Goal: Submit feedback/report problem: Submit feedback/report problem

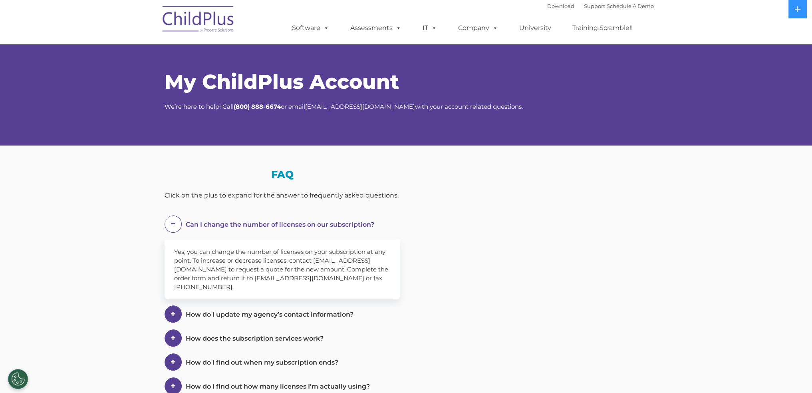
select select "MEDIUM"
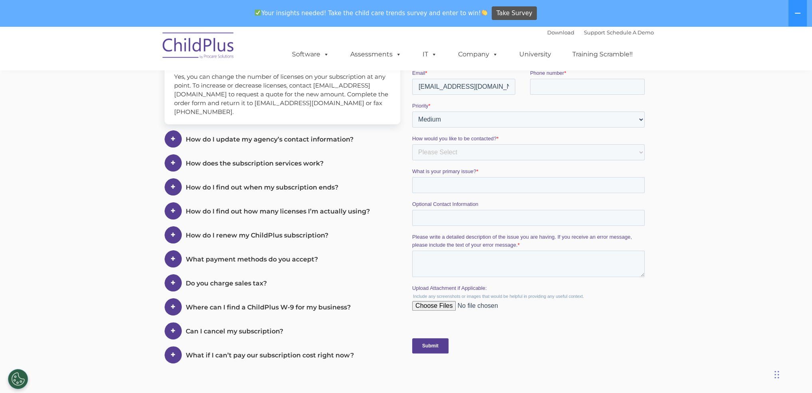
scroll to position [82, 0]
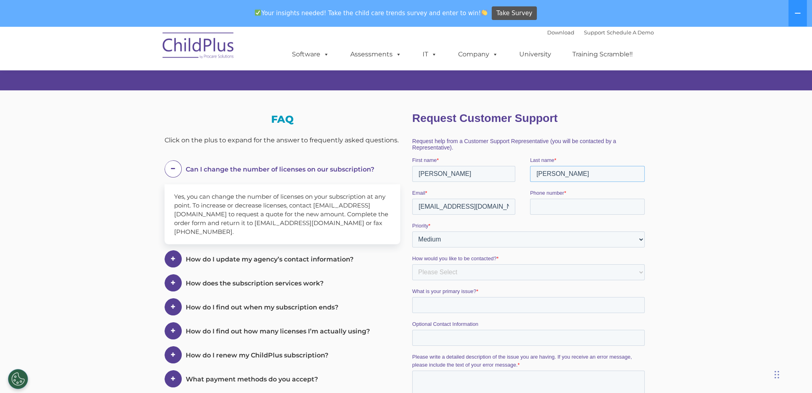
click at [554, 177] on input "[PERSON_NAME]" at bounding box center [587, 174] width 115 height 16
type input "[PERSON_NAME]"
click at [434, 207] on input "[EMAIL_ADDRESS][DOMAIN_NAME]" at bounding box center [463, 207] width 103 height 16
type input "[EMAIL_ADDRESS][DOMAIN_NAME]"
click at [553, 205] on input "Phone number *" at bounding box center [587, 207] width 115 height 16
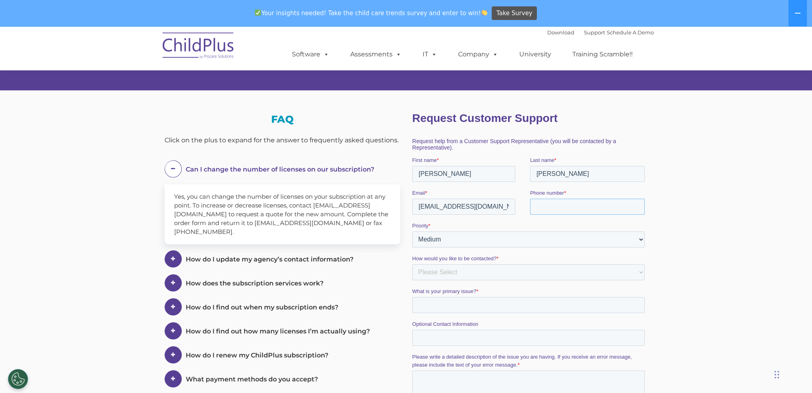
type input "18709311172"
click at [450, 275] on select "Please Select Phone Email" at bounding box center [528, 272] width 233 height 16
select select "Email"
click at [412, 264] on select "Please Select Phone Email" at bounding box center [528, 272] width 233 height 16
click at [434, 303] on input "What is your primary issue? *" at bounding box center [528, 305] width 233 height 16
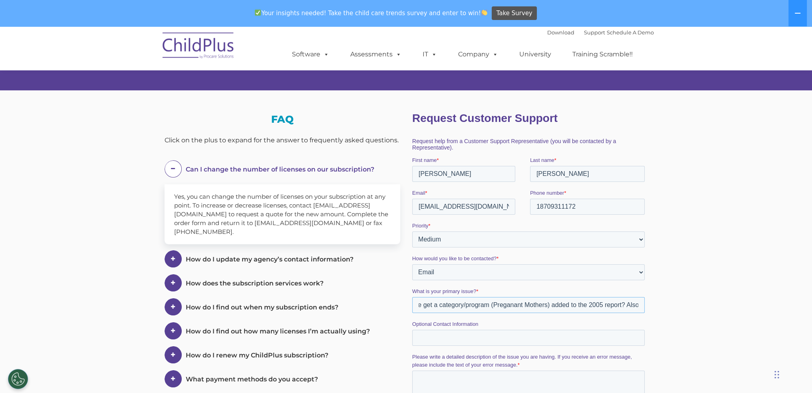
scroll to position [0, 32]
drag, startPoint x: 639, startPoint y: 306, endPoint x: 640, endPoint y: 302, distance: 4.6
click at [639, 306] on input "How do we get a category/program (Preganant Mothers) added to the 2005 report? …" at bounding box center [528, 305] width 233 height 16
drag, startPoint x: 635, startPoint y: 306, endPoint x: 1078, endPoint y: 411, distance: 455.2
click at [635, 306] on input "How do we get a category/program (Preganant Mothers) added to the 2005 report? …" at bounding box center [528, 305] width 233 height 16
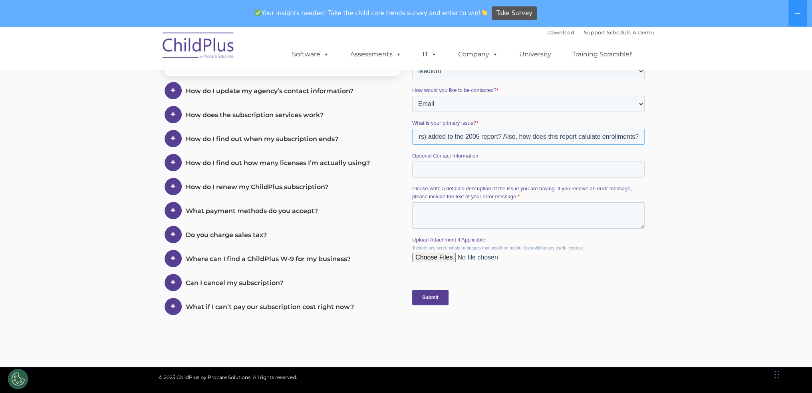
scroll to position [253, 0]
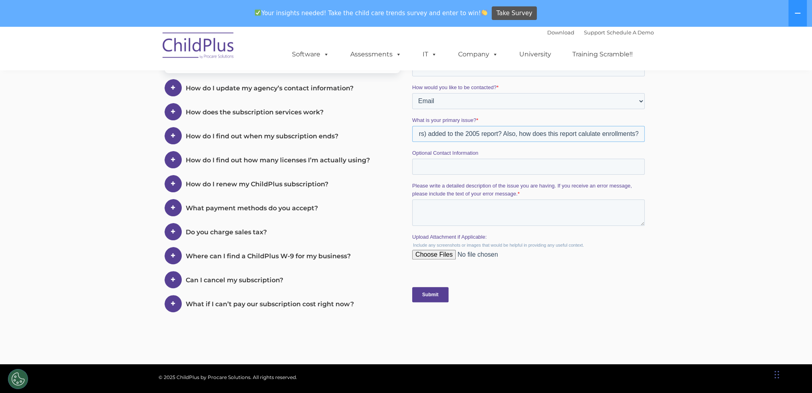
type input "How do we get a category/program (Preganant Mothers) added to the 2005 report? …"
click at [429, 256] on input "Upload Attachment if Applicable:" at bounding box center [528, 258] width 233 height 16
type input "C:\fakepath\Screenshot [DATE] 081739.jpg"
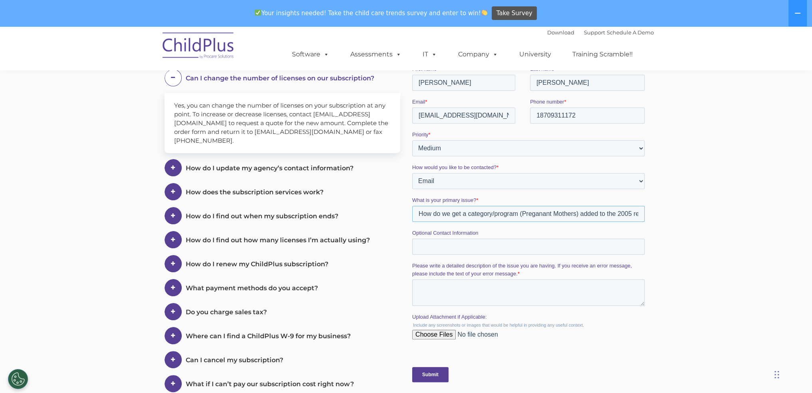
scroll to position [0, 154]
drag, startPoint x: 418, startPoint y: 215, endPoint x: 682, endPoint y: 215, distance: 264.9
click at [648, 215] on html "Request Customer Support Request help from a Customer Support Representative (y…" at bounding box center [530, 204] width 236 height 383
click at [444, 290] on textarea "Please write a detailed description of the issue you are having. If you receive…" at bounding box center [528, 292] width 233 height 26
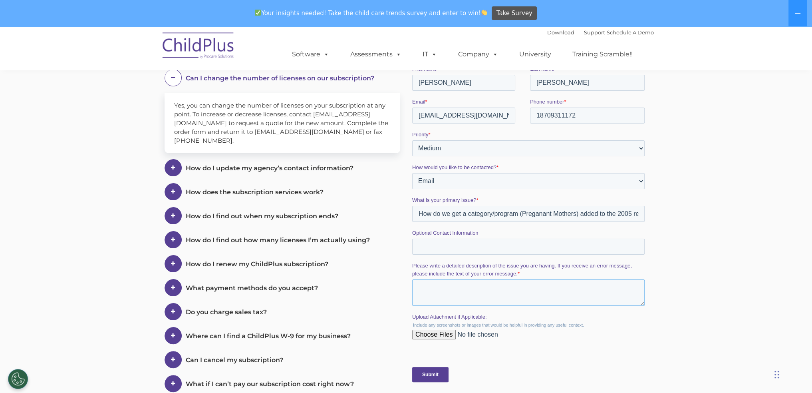
paste textarea "How do we get a category/program (Preganant Mothers) added to the 2005 report? …"
type textarea "How do we get a category/program (Preganant Mothers) added to the 2005 report? …"
click at [432, 374] on input "Submit" at bounding box center [430, 374] width 36 height 15
